Goal: Task Accomplishment & Management: Manage account settings

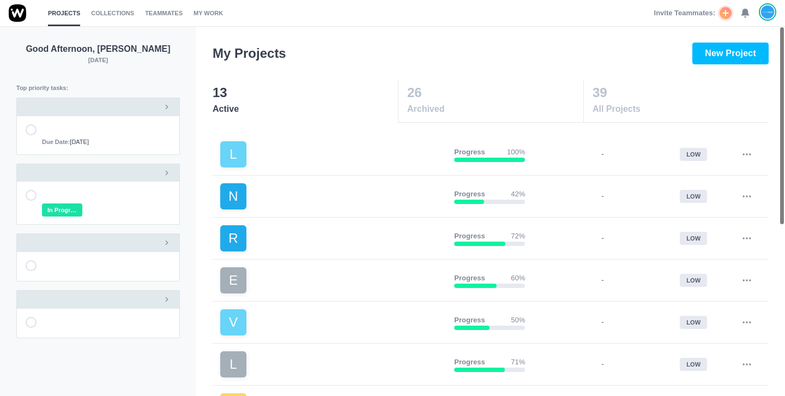
click at [751, 13] on div "Invite Teammates: 0" at bounding box center [716, 13] width 122 height 26
click at [747, 15] on icon at bounding box center [746, 13] width 10 height 10
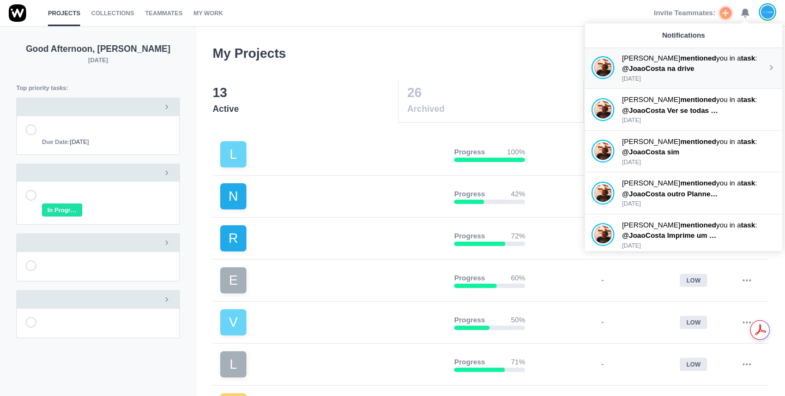
click at [715, 59] on p "[PERSON_NAME] mentioned you in a task :" at bounding box center [694, 58] width 145 height 11
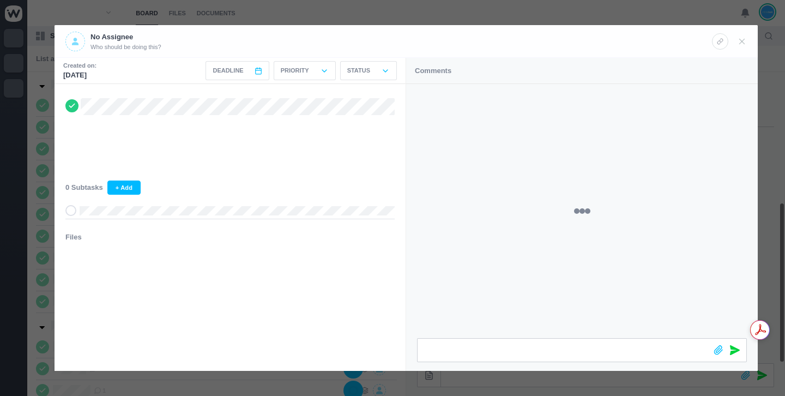
scroll to position [285, 0]
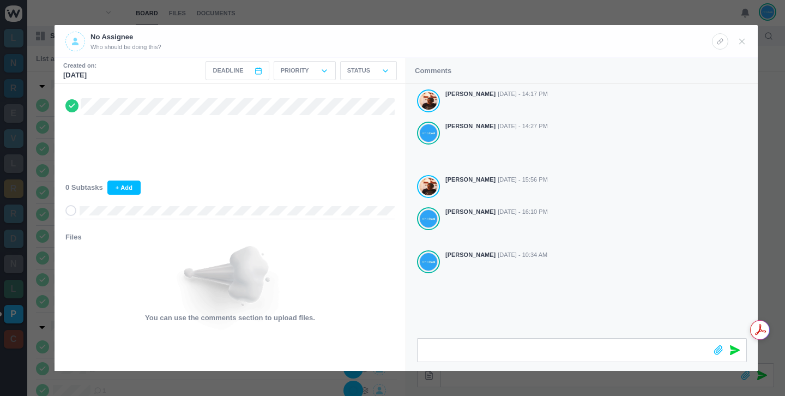
click at [226, 11] on div at bounding box center [392, 198] width 785 height 396
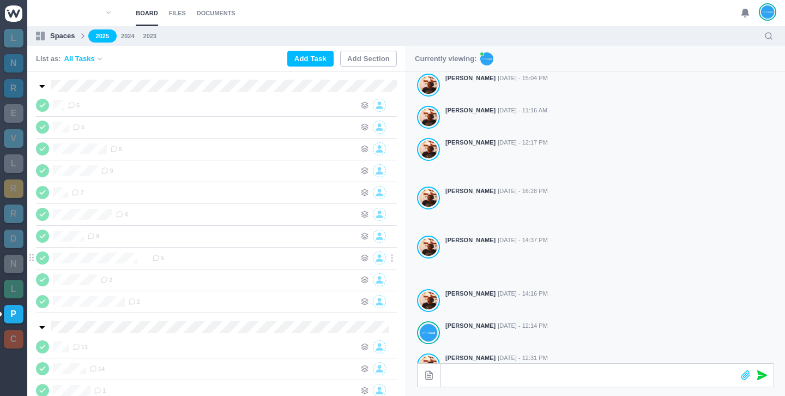
scroll to position [287, 0]
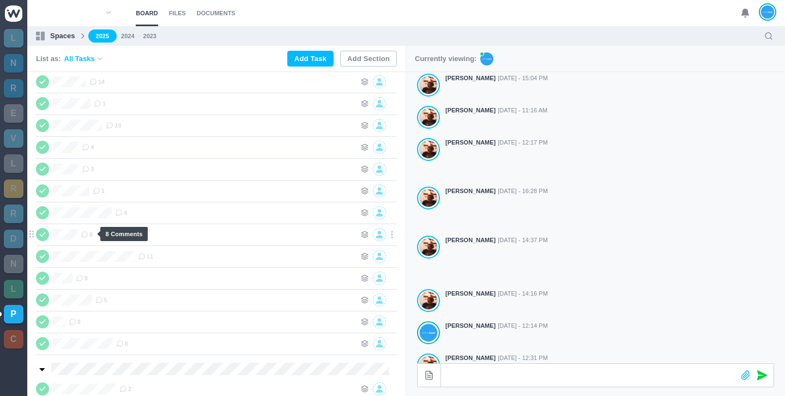
click at [93, 235] on span "8" at bounding box center [87, 234] width 12 height 9
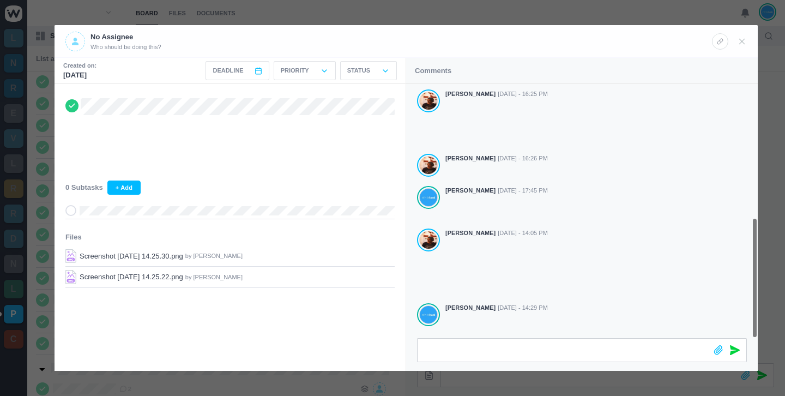
scroll to position [281, 0]
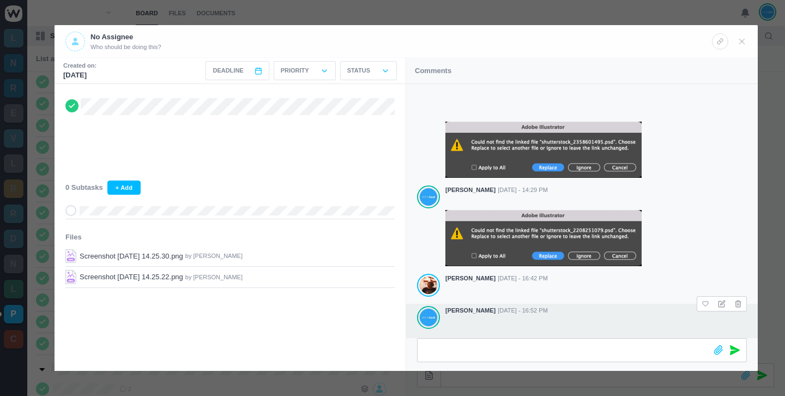
click at [543, 318] on div at bounding box center [597, 328] width 302 height 25
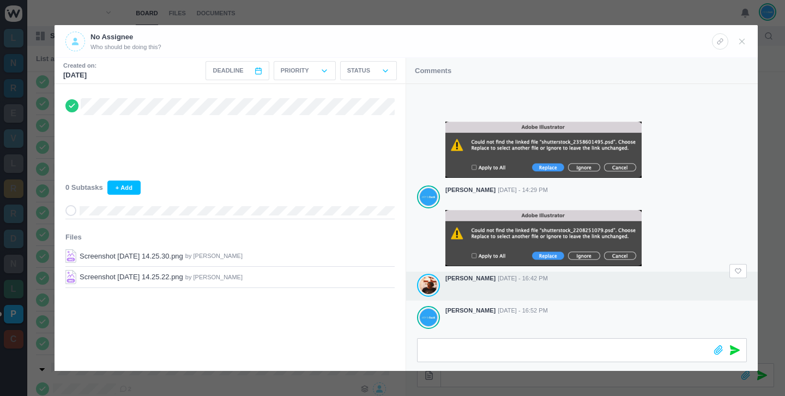
click at [664, 284] on div at bounding box center [597, 291] width 302 height 15
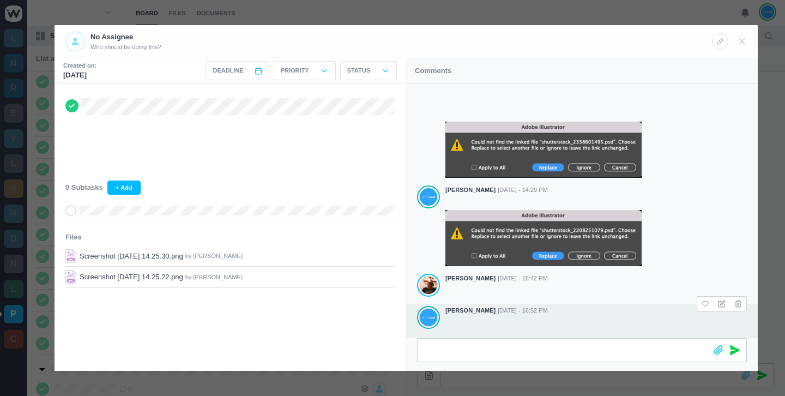
click at [637, 316] on div at bounding box center [597, 328] width 302 height 25
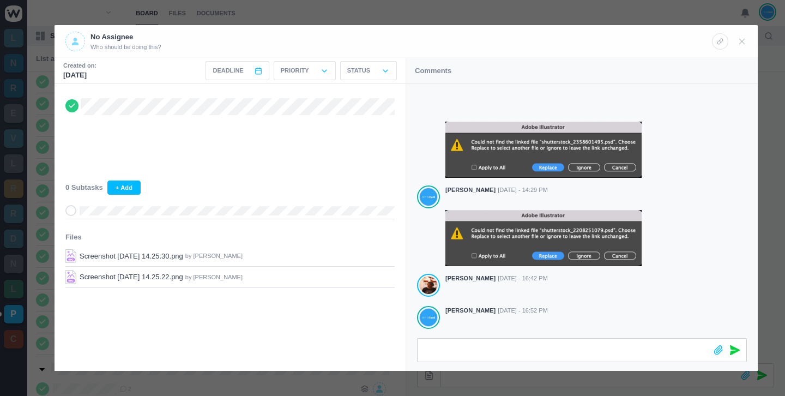
click at [656, 16] on div at bounding box center [392, 198] width 785 height 396
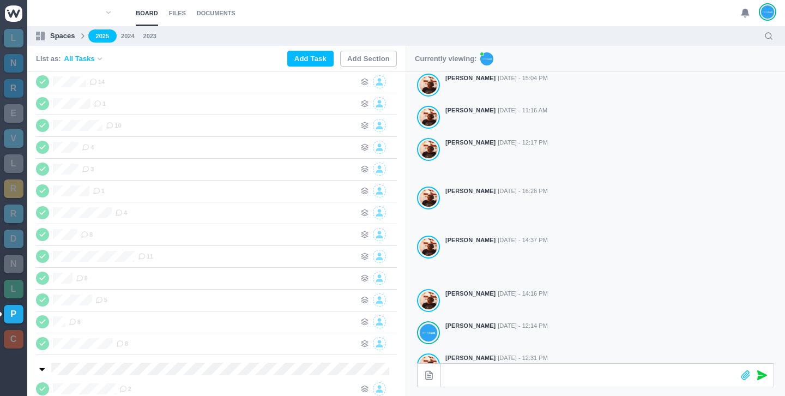
scroll to position [268, 0]
click at [81, 231] on div "Stricker 8" at bounding box center [198, 234] width 325 height 13
click at [87, 233] on icon at bounding box center [85, 235] width 8 height 8
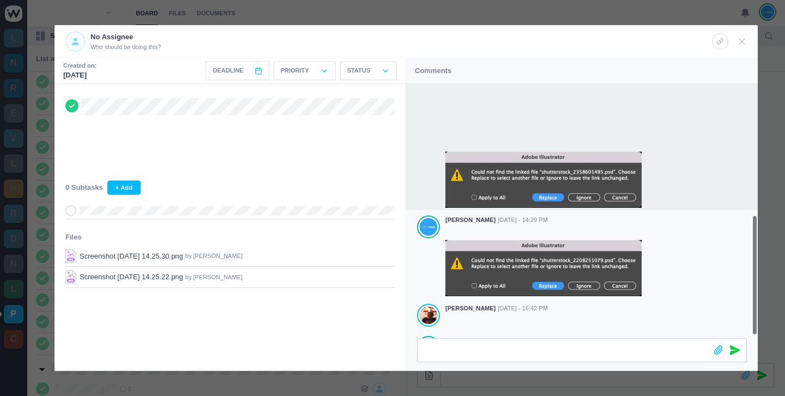
scroll to position [281, 0]
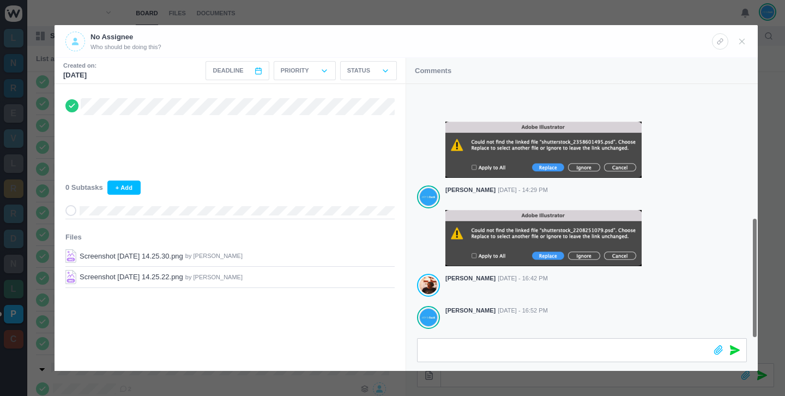
click at [767, 290] on div at bounding box center [392, 198] width 785 height 396
